Goal: Find specific fact: Find contact information

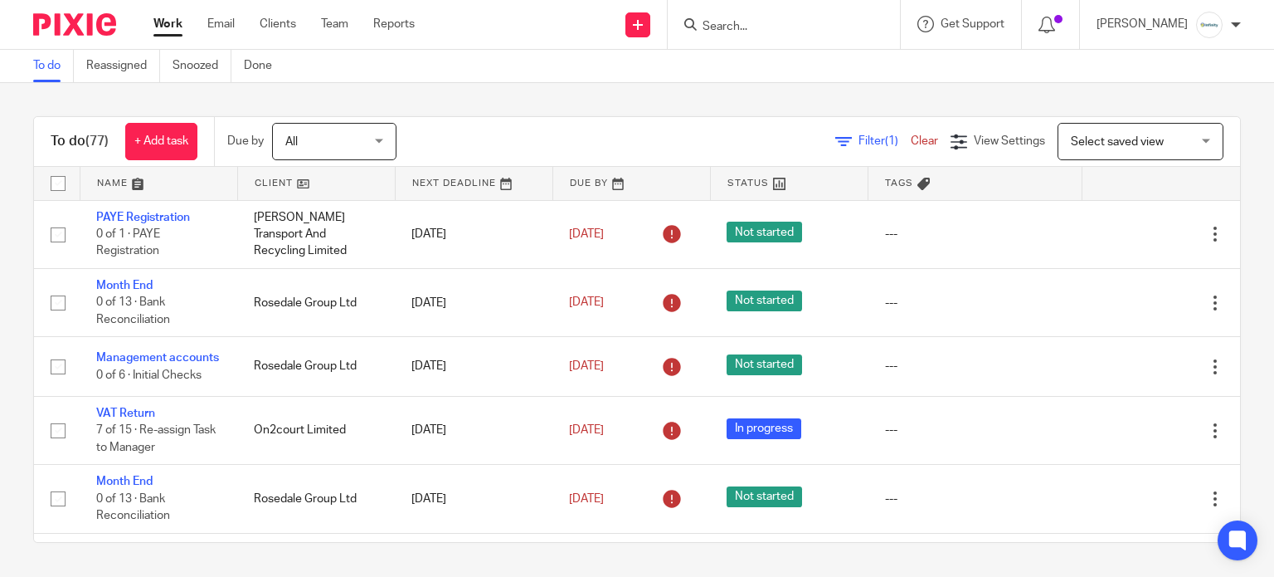
click at [800, 27] on input "Search" at bounding box center [775, 27] width 149 height 15
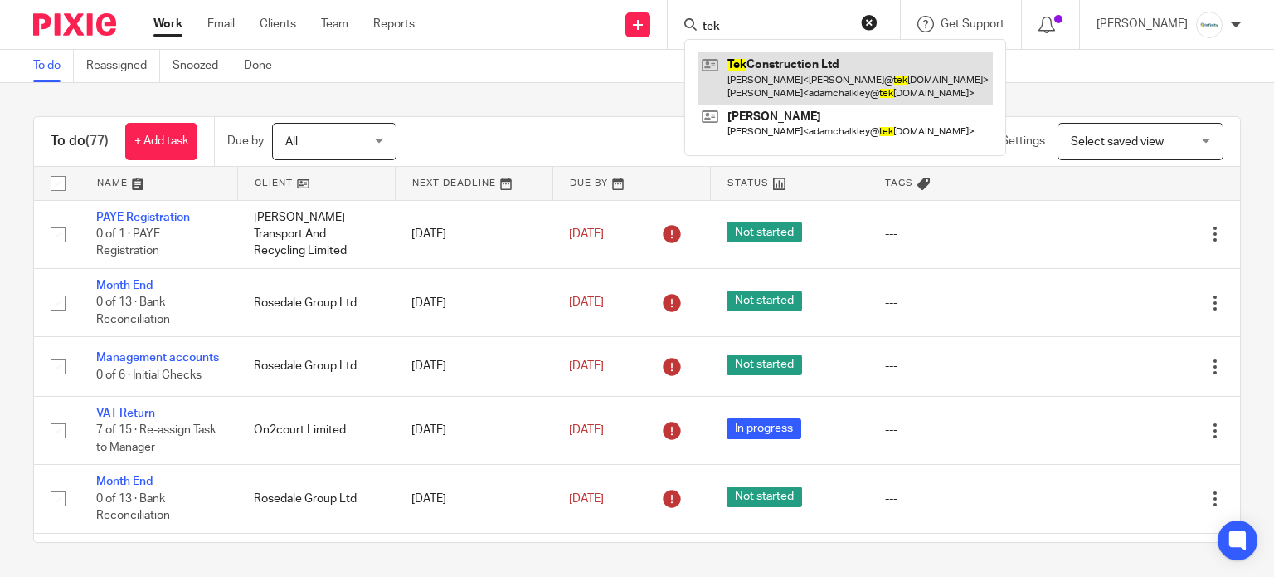
type input "tek"
click at [827, 85] on link at bounding box center [845, 77] width 295 height 51
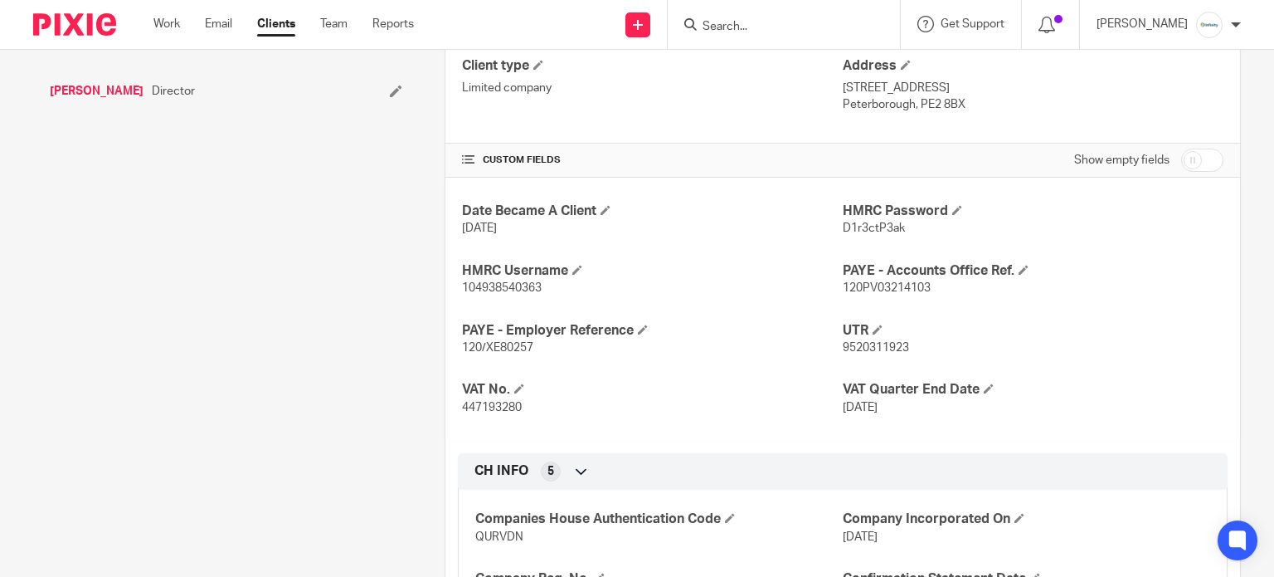
scroll to position [553, 0]
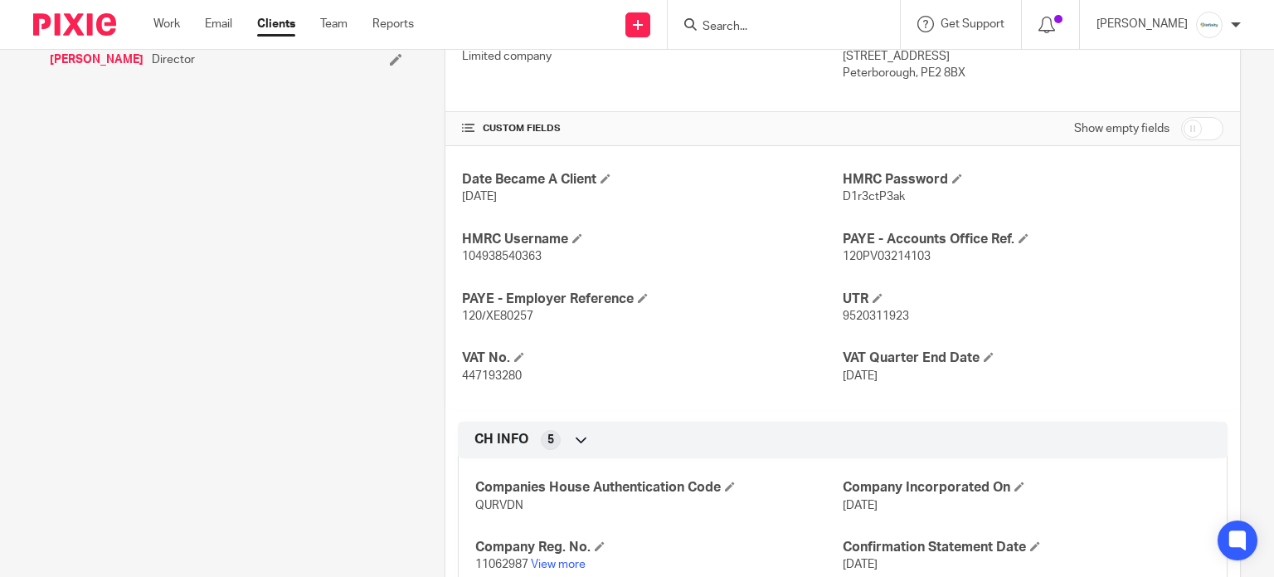
click at [465, 370] on span "447193280" at bounding box center [492, 376] width 60 height 12
copy span "447193280"
